Goal: Navigation & Orientation: Find specific page/section

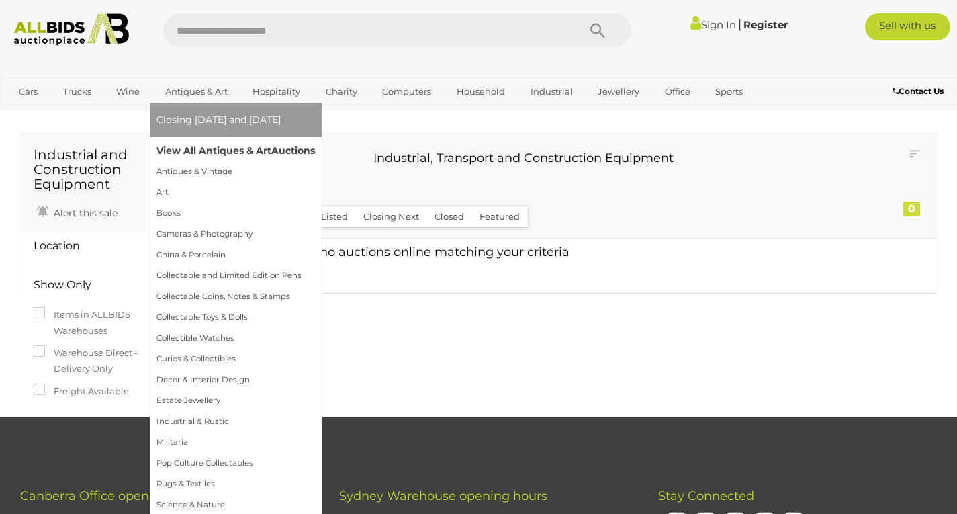
click at [244, 143] on link "View All Antiques & Art Auctions" at bounding box center [235, 150] width 159 height 21
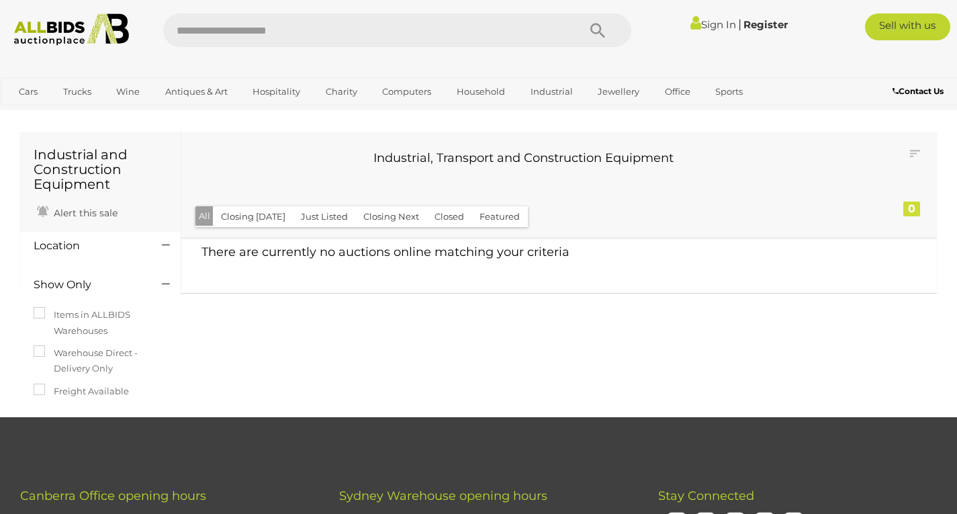
click at [53, 26] on img at bounding box center [71, 29] width 128 height 32
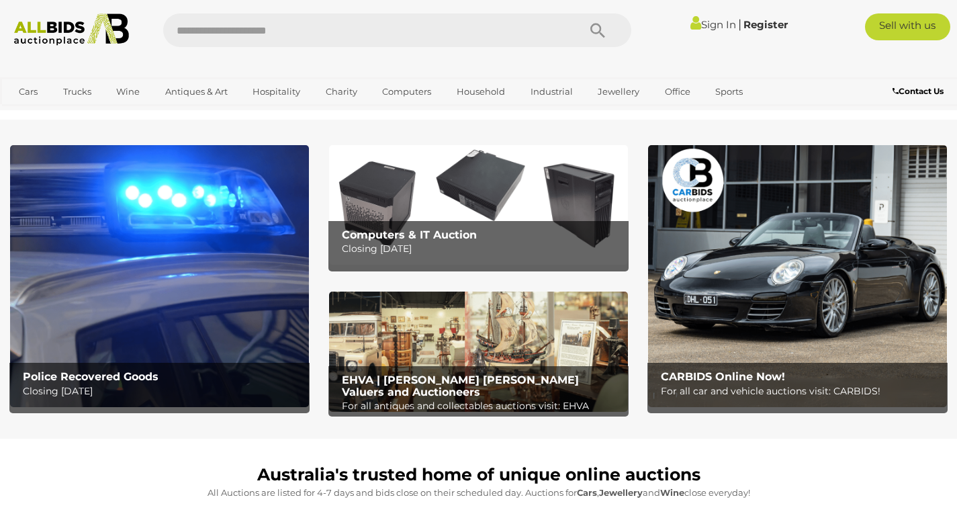
click at [170, 281] on img at bounding box center [159, 276] width 299 height 262
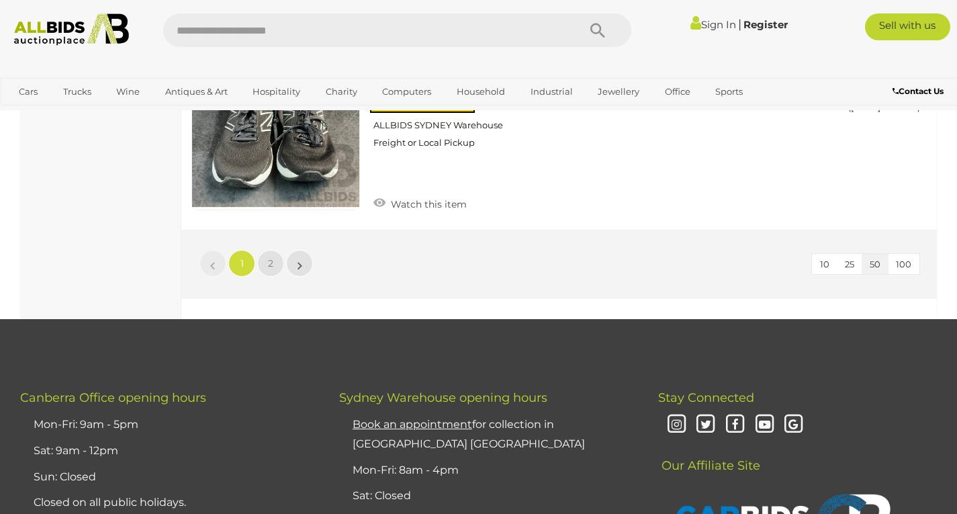
scroll to position [10471, 0]
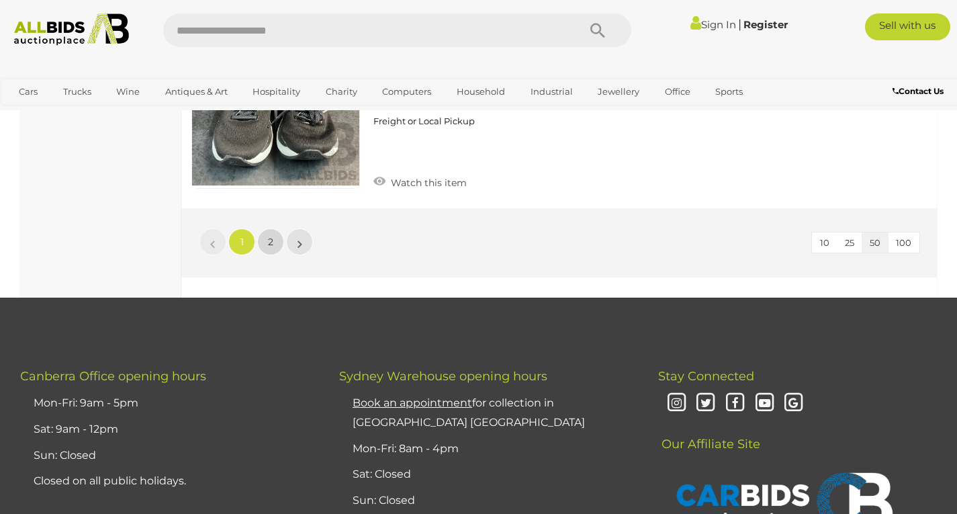
click at [273, 234] on link "2" at bounding box center [270, 241] width 27 height 27
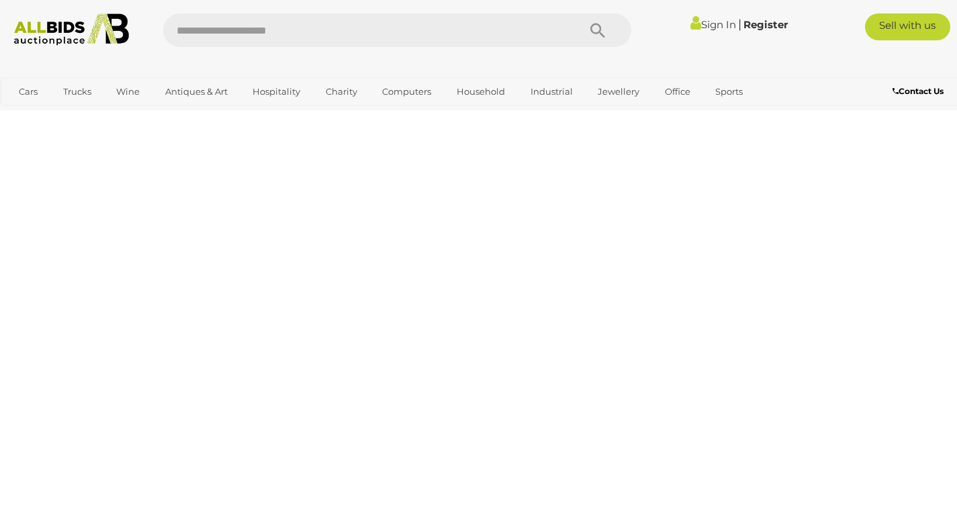
scroll to position [206, 0]
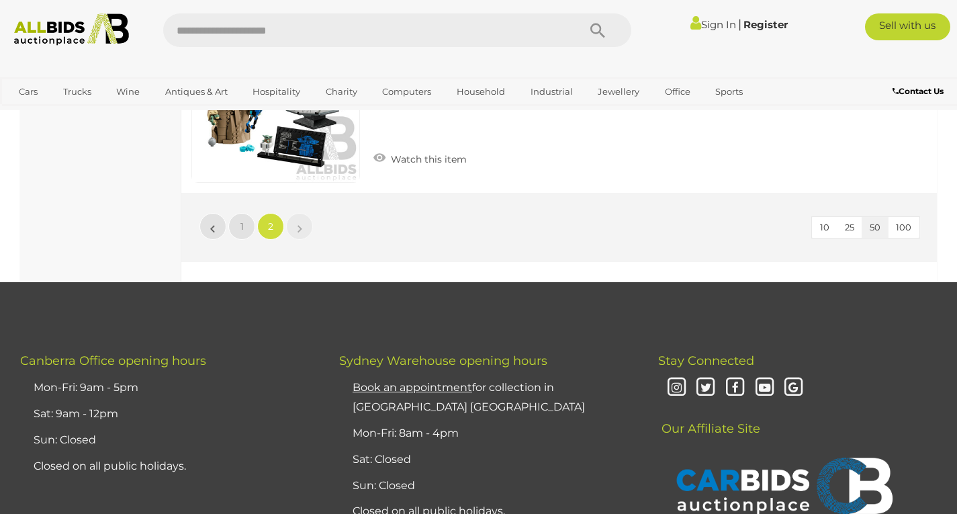
scroll to position [9578, 0]
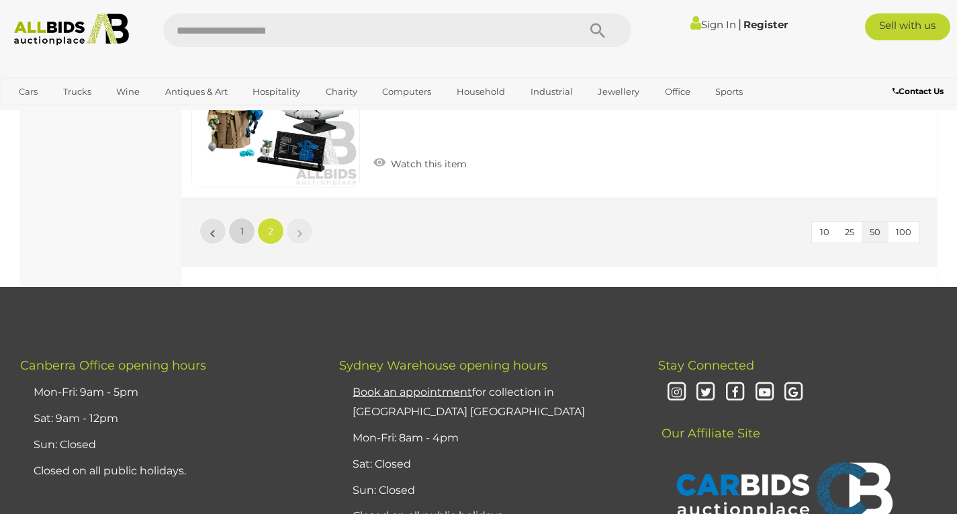
click at [241, 225] on span "1" at bounding box center [241, 231] width 3 height 12
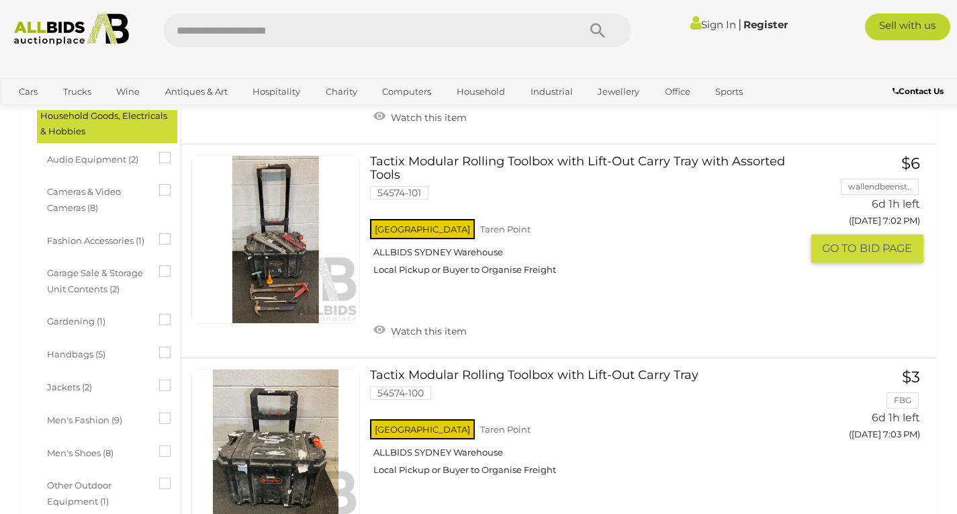
scroll to position [612, 0]
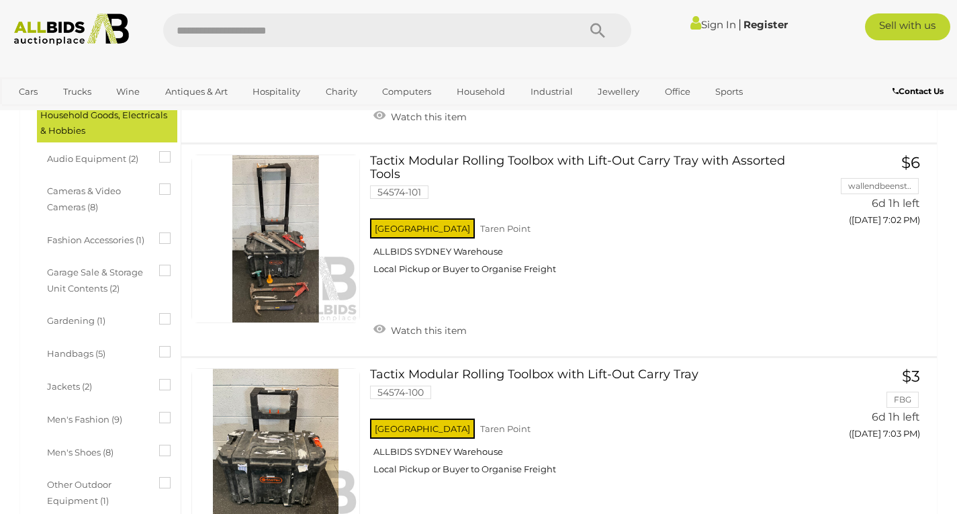
scroll to position [206, 0]
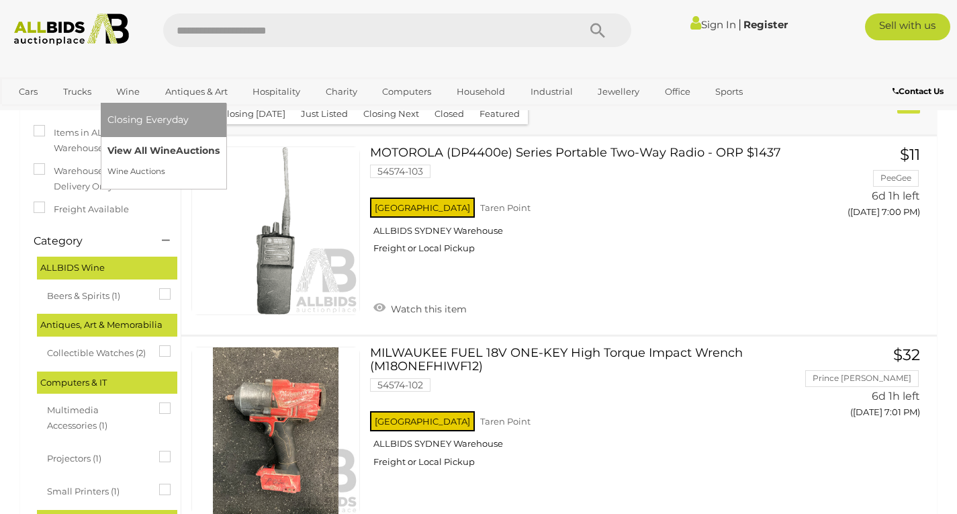
click at [128, 144] on link "View All Wine Auctions" at bounding box center [163, 150] width 112 height 21
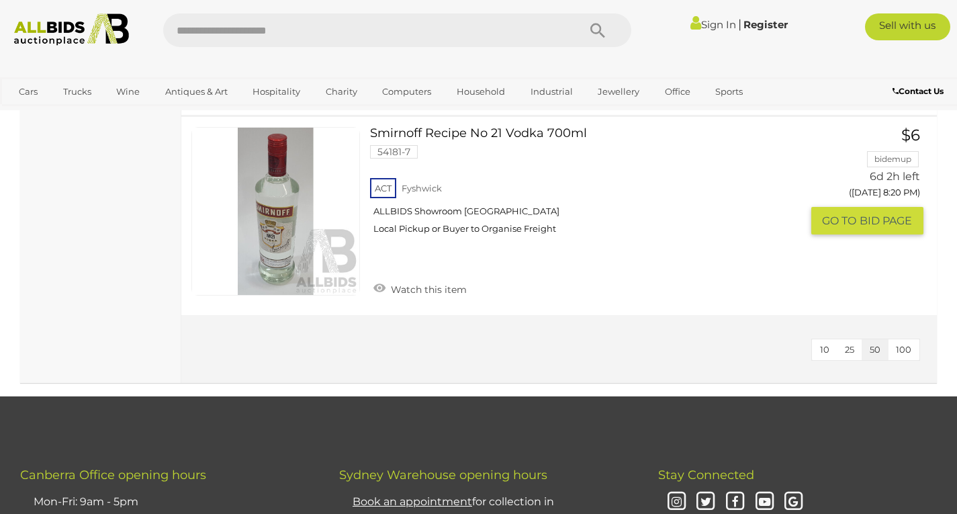
scroll to position [1113, 0]
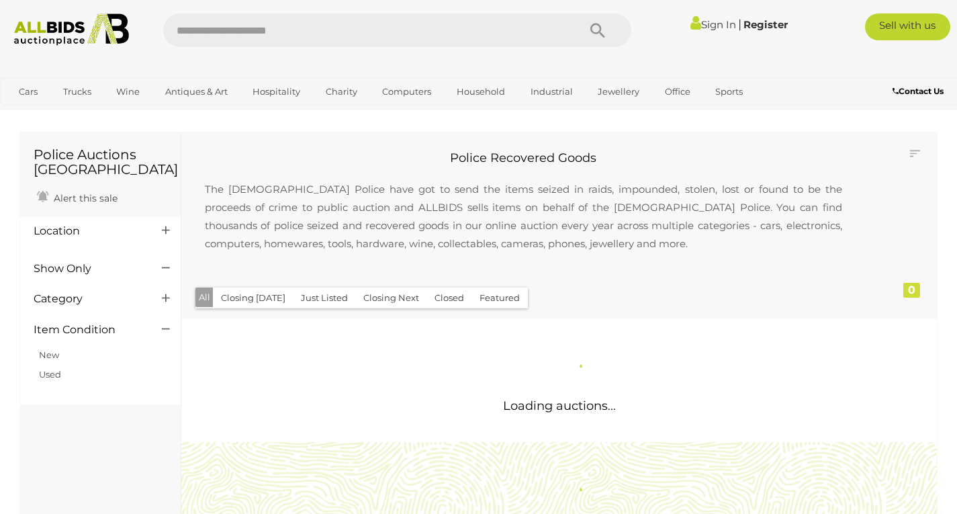
scroll to position [206, 0]
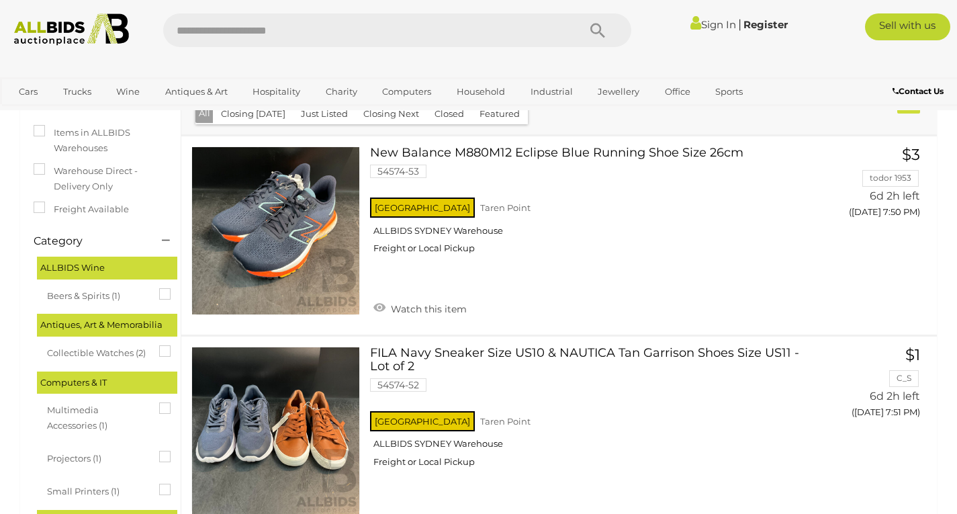
click at [49, 32] on img at bounding box center [71, 29] width 128 height 32
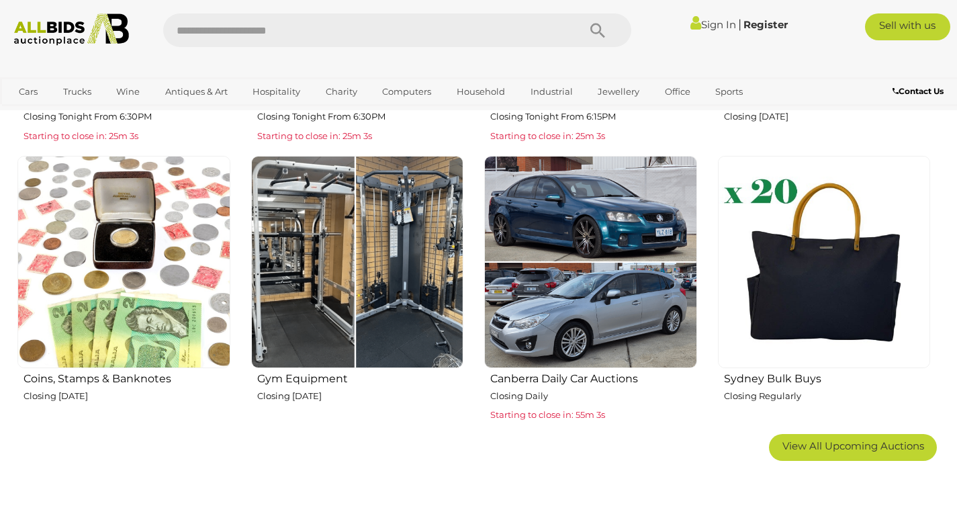
scroll to position [722, 0]
click at [443, 336] on img at bounding box center [357, 261] width 213 height 213
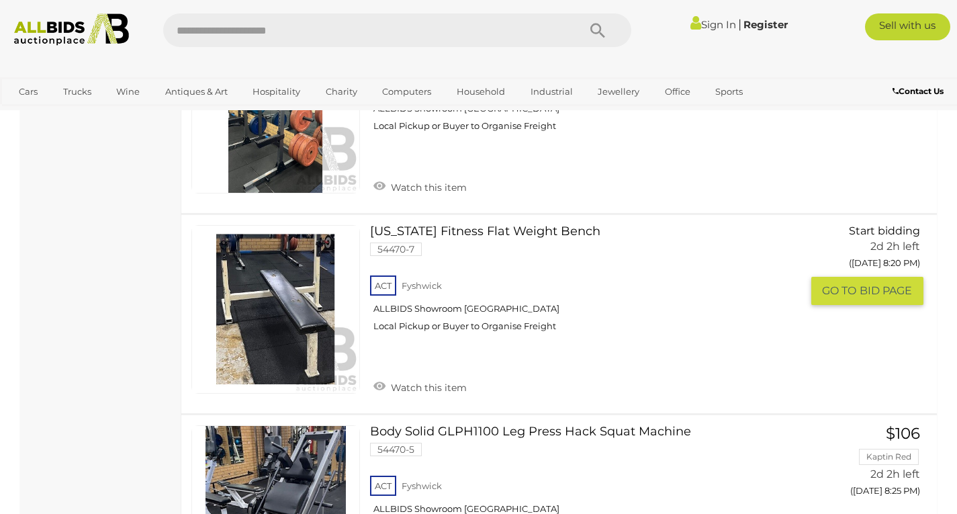
scroll to position [719, 0]
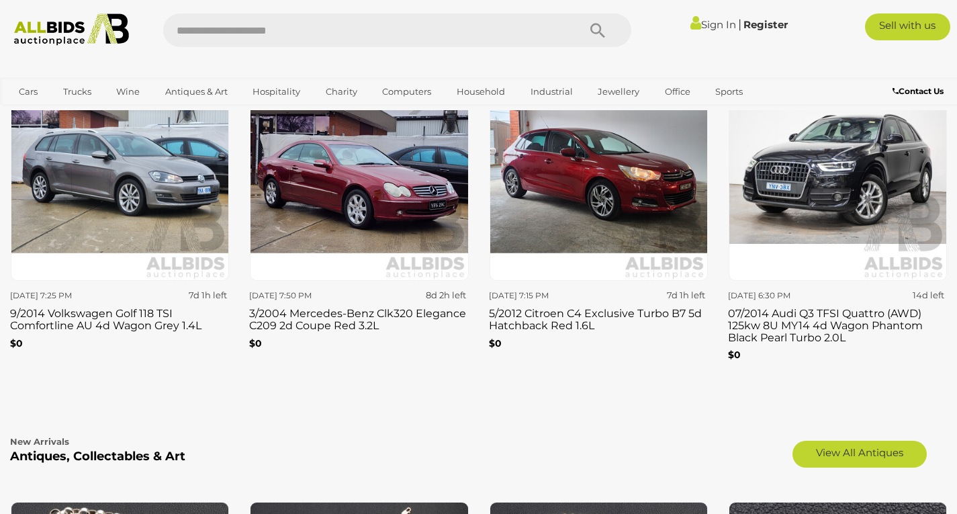
scroll to position [1775, 0]
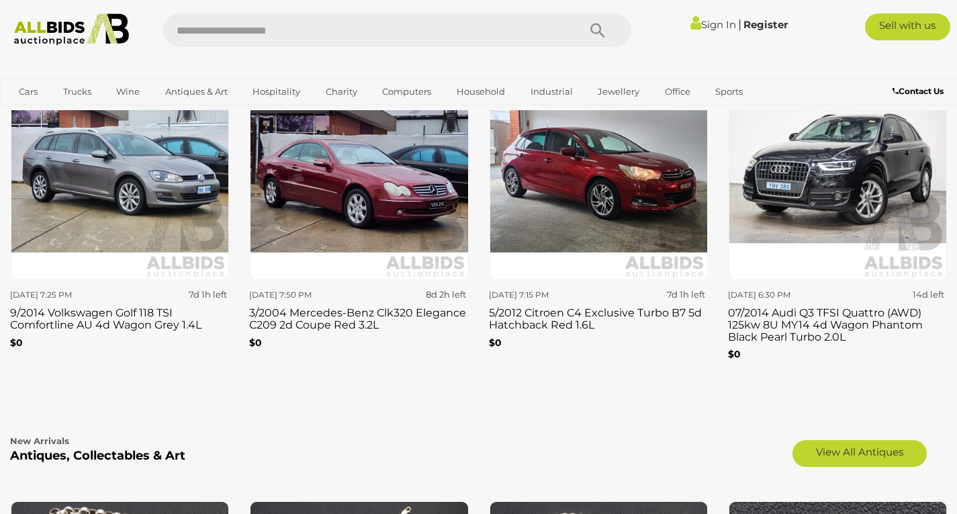
drag, startPoint x: 526, startPoint y: 278, endPoint x: 454, endPoint y: 404, distance: 144.7
click at [454, 413] on div "New Arrivals Antiques, Collectables & Art View All Antiques" at bounding box center [478, 450] width 937 height 74
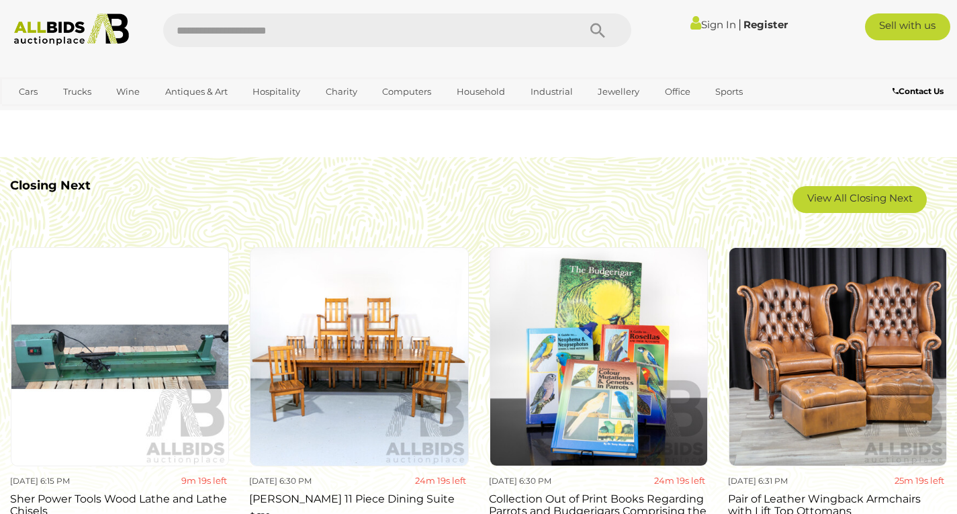
scroll to position [1085, 0]
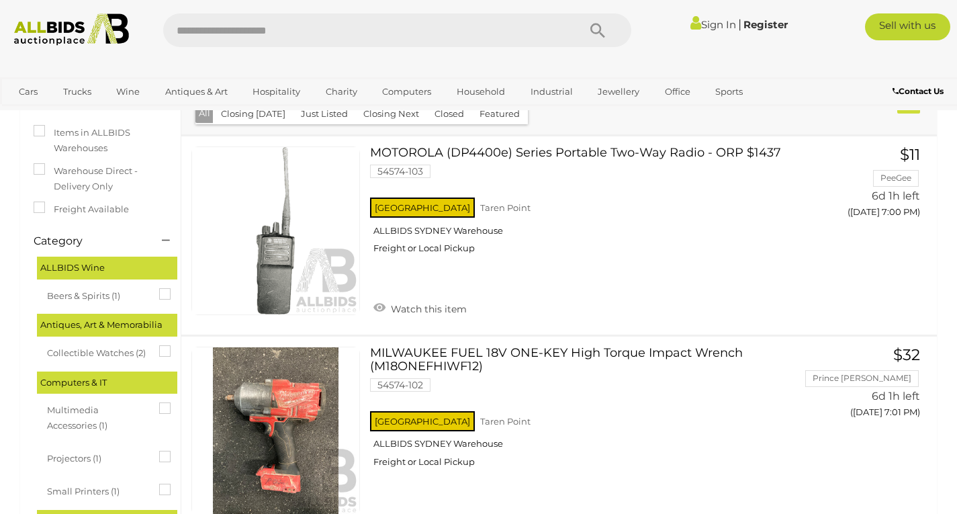
scroll to position [206, 0]
